Goal: Find specific page/section: Find specific page/section

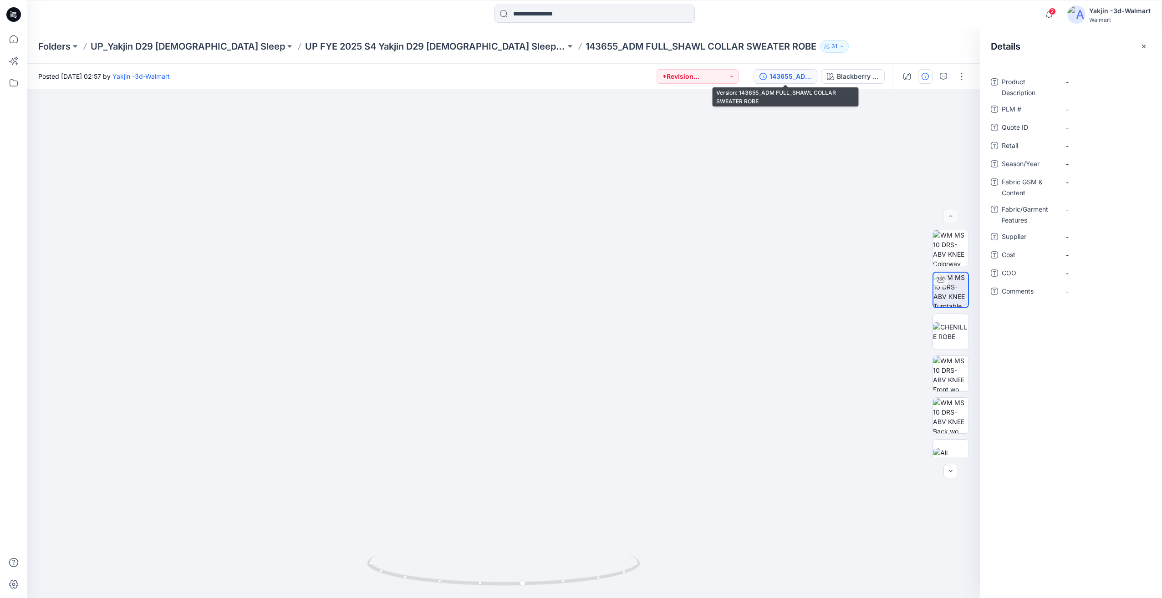
click at [806, 81] on div "143655_ADM FULL_SHAWL COLLAR SWEATER ROBE" at bounding box center [790, 76] width 42 height 10
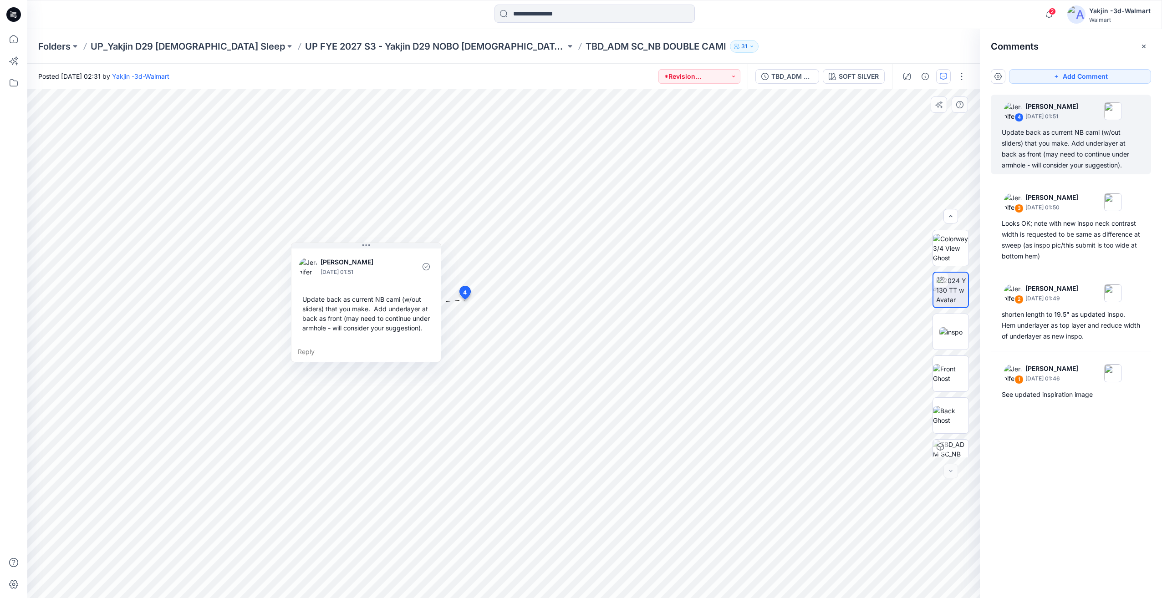
scroll to position [60, 0]
click at [952, 270] on img at bounding box center [950, 272] width 23 height 10
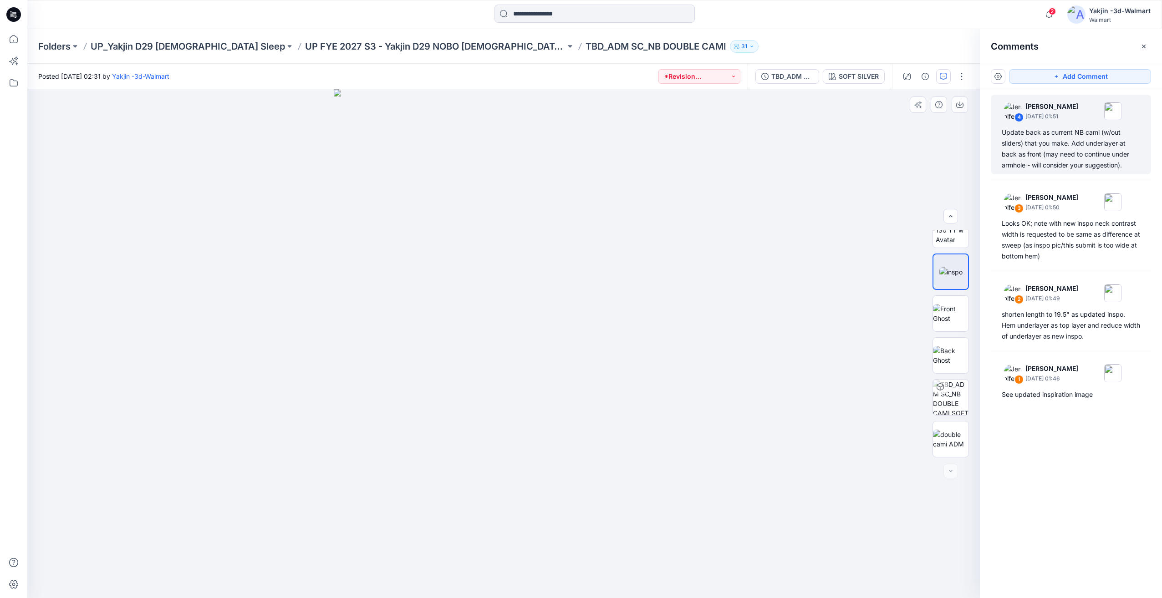
drag, startPoint x: 644, startPoint y: 462, endPoint x: 650, endPoint y: 462, distance: 5.9
click at [644, 463] on img at bounding box center [504, 343] width 340 height 509
click at [1043, 377] on p "[DATE] 01:46" at bounding box center [1051, 378] width 53 height 9
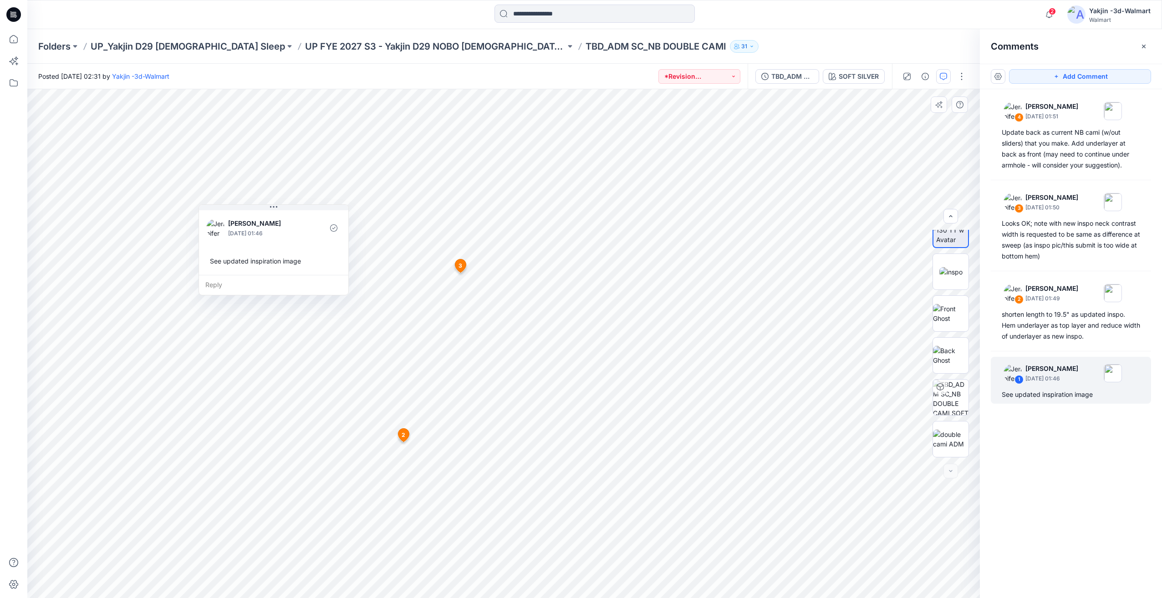
drag, startPoint x: 345, startPoint y: 234, endPoint x: 295, endPoint y: 223, distance: 50.9
click at [275, 205] on button at bounding box center [273, 207] width 149 height 5
